Goal: Information Seeking & Learning: Learn about a topic

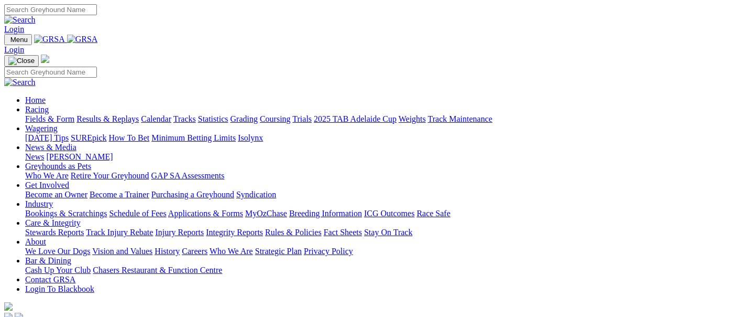
click at [49, 105] on link "Racing" at bounding box center [37, 109] width 24 height 9
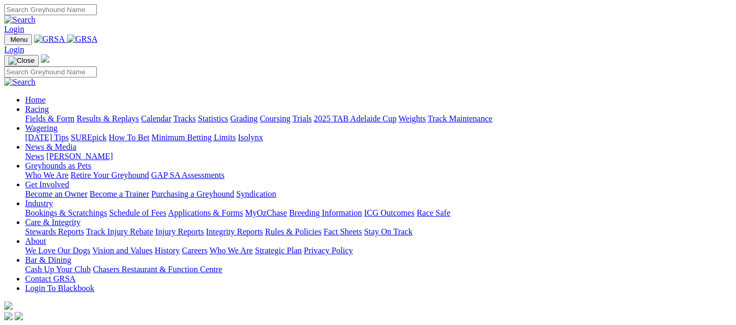
click at [49, 105] on link "Racing" at bounding box center [37, 109] width 24 height 9
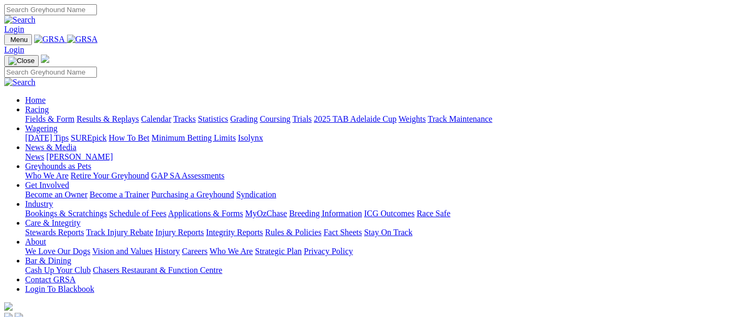
click at [31, 114] on link "Fields & Form" at bounding box center [49, 118] width 49 height 9
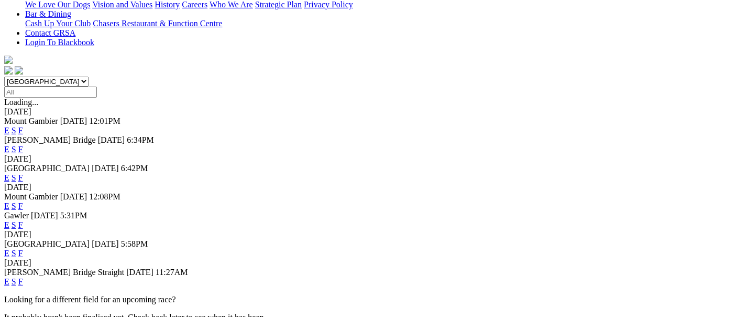
scroll to position [407, 0]
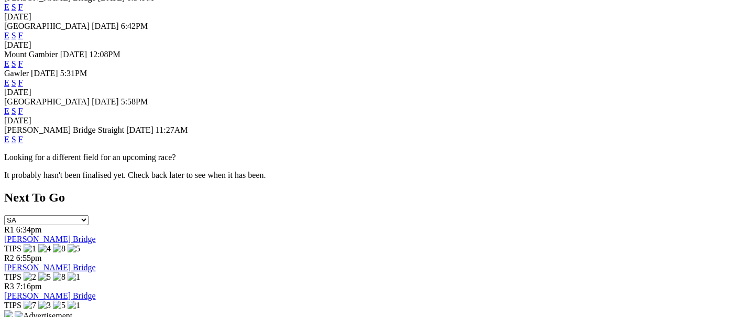
click at [23, 135] on link "F" at bounding box center [20, 139] width 5 height 9
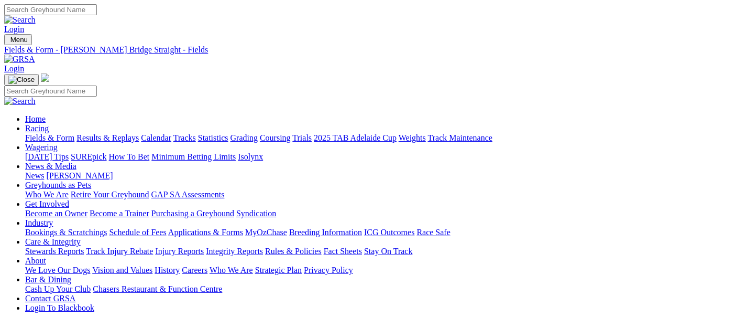
drag, startPoint x: 45, startPoint y: 79, endPoint x: 48, endPoint y: 83, distance: 5.6
click at [44, 133] on link "Fields & Form" at bounding box center [49, 137] width 49 height 9
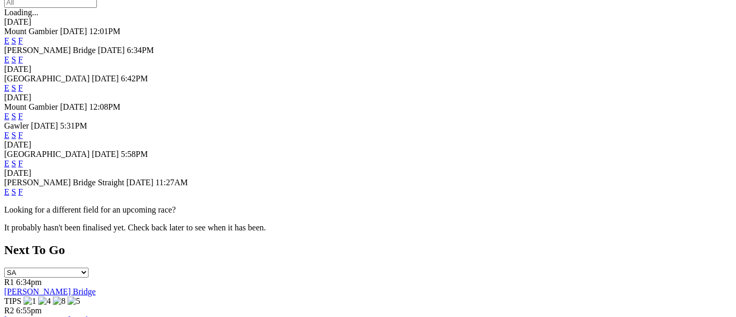
scroll to position [233, 0]
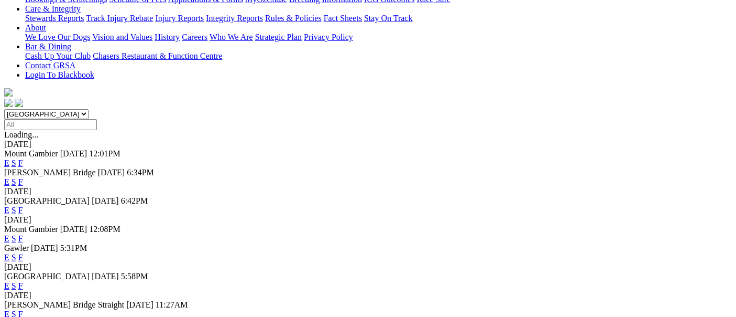
click at [23, 281] on link "F" at bounding box center [20, 285] width 5 height 9
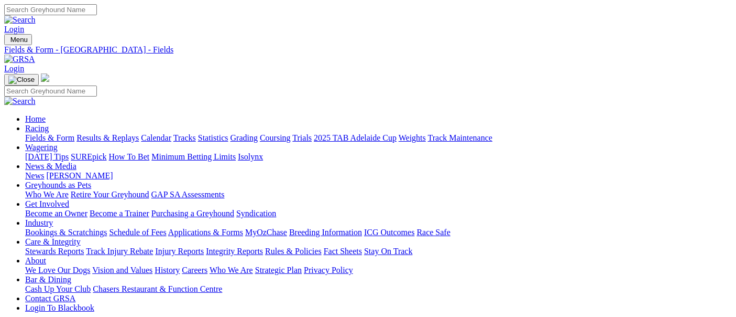
click at [56, 133] on link "Fields & Form" at bounding box center [49, 137] width 49 height 9
